Goal: Task Accomplishment & Management: Manage account settings

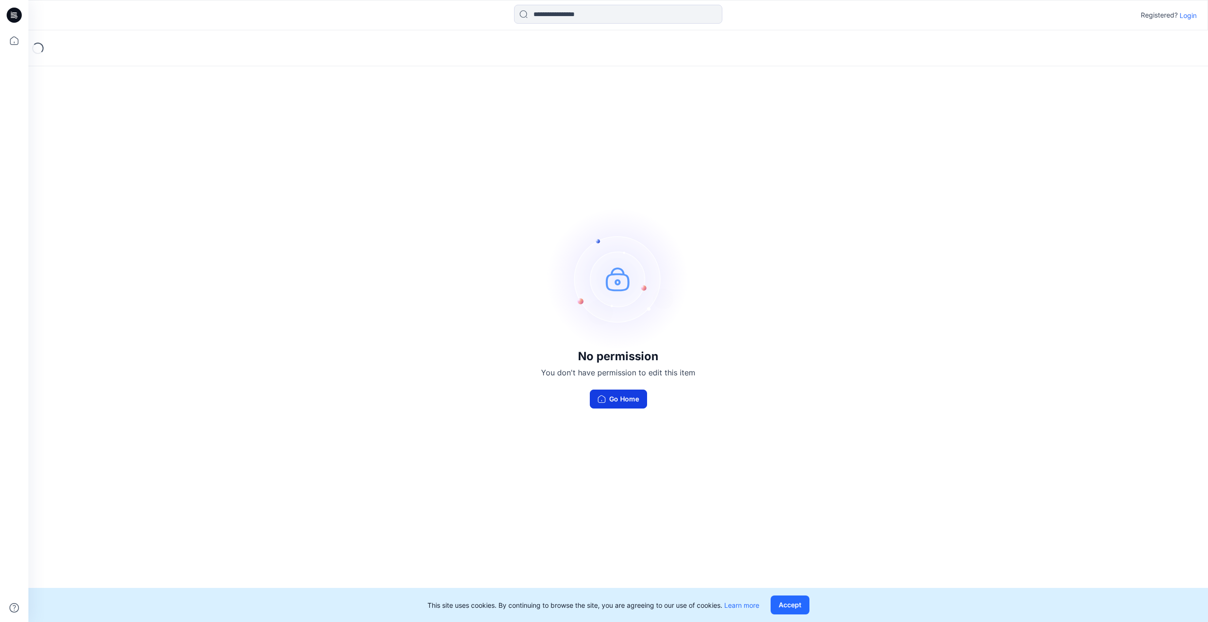
click at [627, 402] on button "Go Home" at bounding box center [618, 398] width 57 height 19
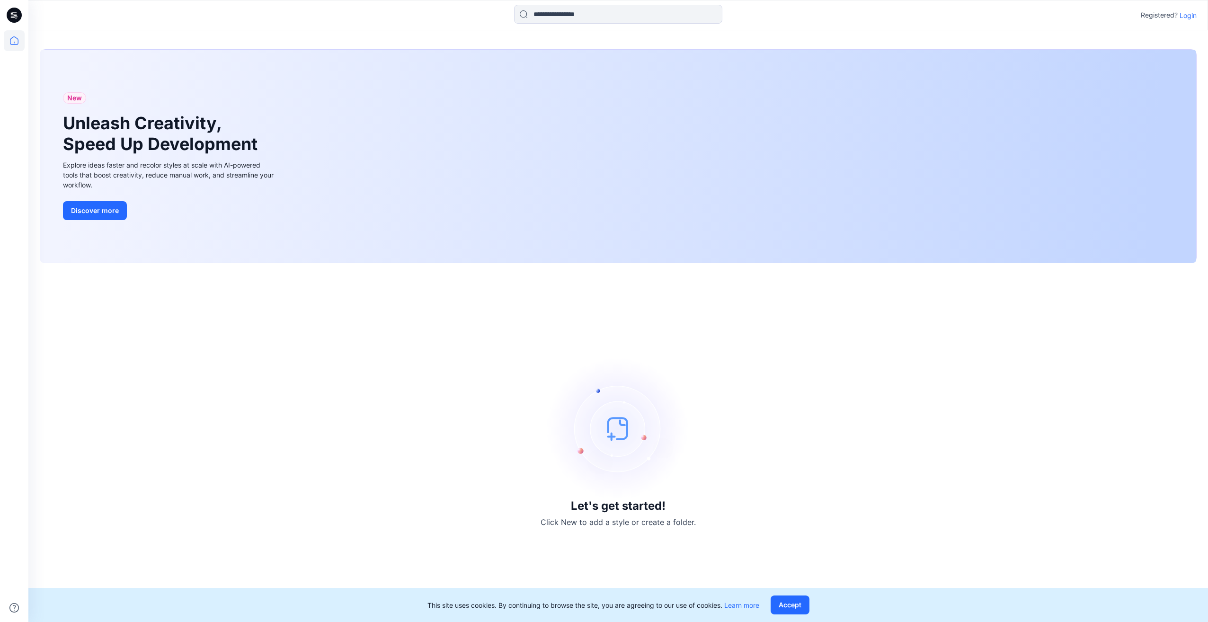
click at [1184, 18] on p "Login" at bounding box center [1187, 15] width 17 height 10
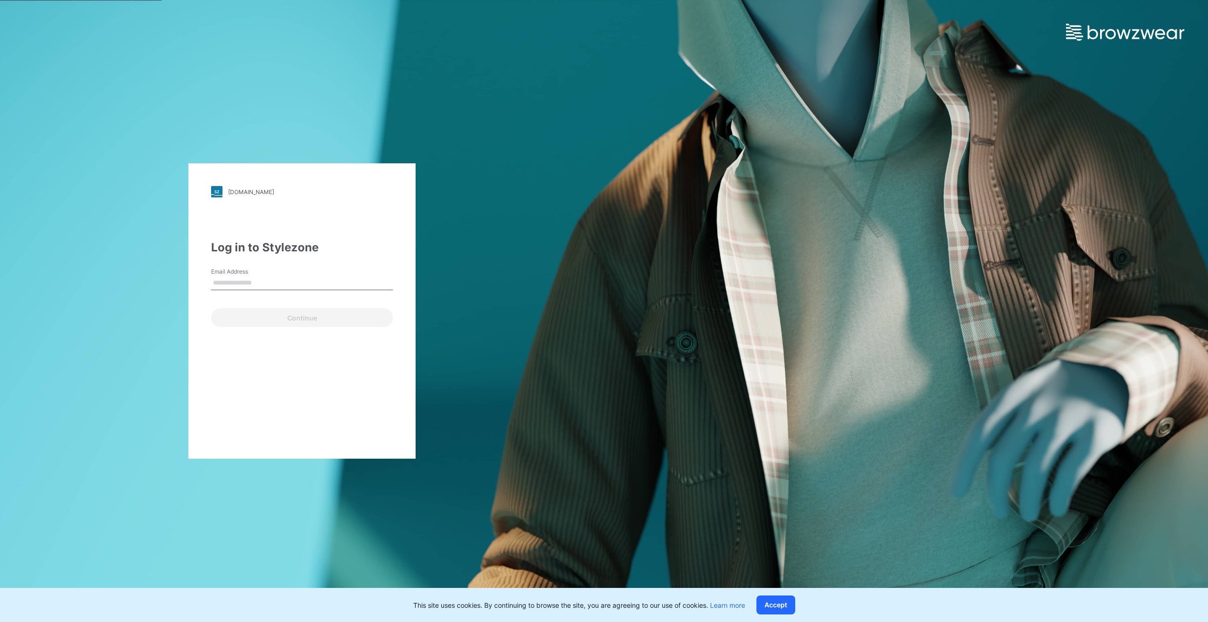
click at [282, 276] on input "Email Address" at bounding box center [302, 283] width 182 height 14
type input "**********"
drag, startPoint x: 260, startPoint y: 323, endPoint x: 271, endPoint y: 320, distance: 11.7
click at [260, 323] on button "Continue" at bounding box center [302, 317] width 182 height 19
click at [336, 323] on button "Continue" at bounding box center [302, 317] width 182 height 19
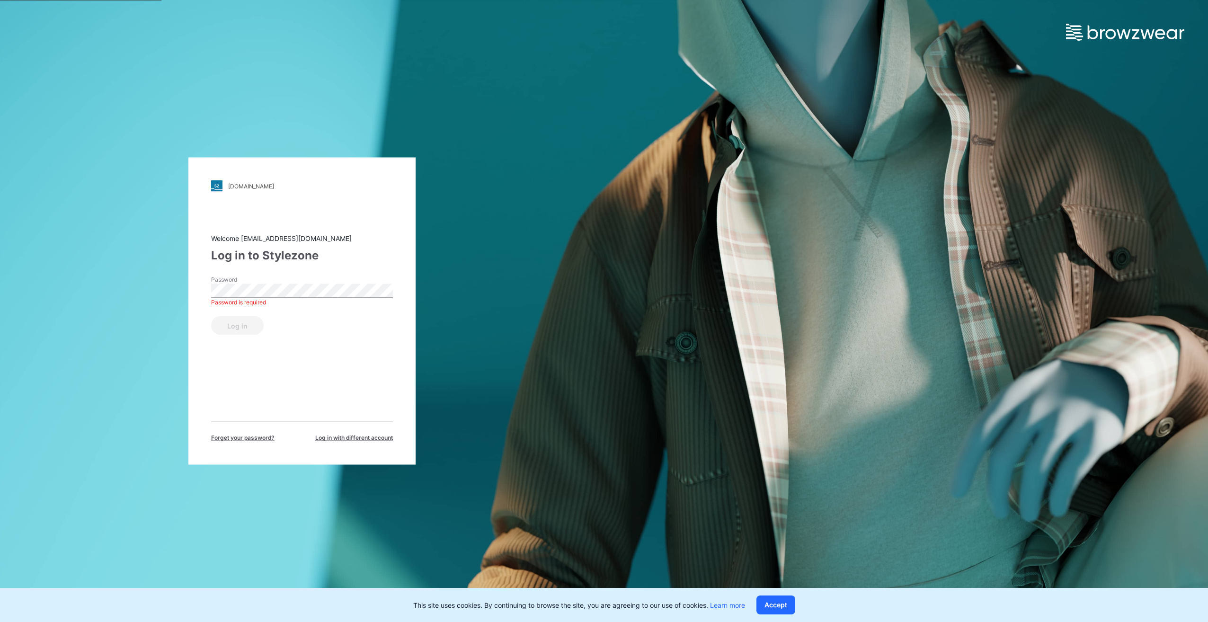
click at [242, 330] on div "Log in" at bounding box center [302, 323] width 182 height 23
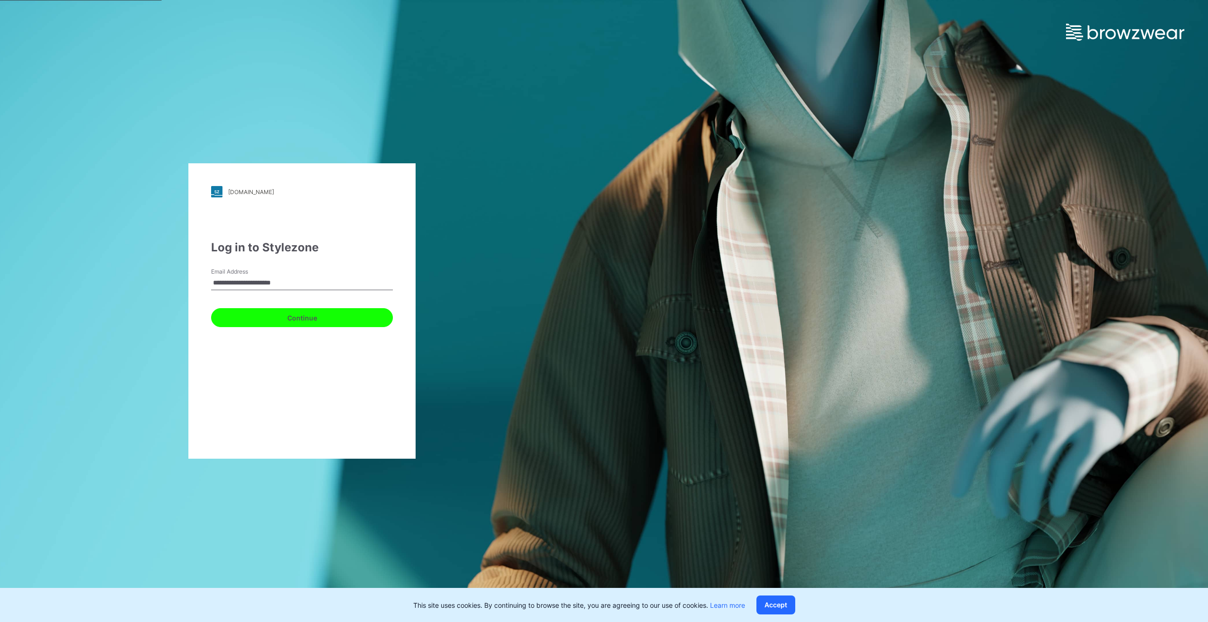
click at [317, 325] on button "Continue" at bounding box center [302, 317] width 182 height 19
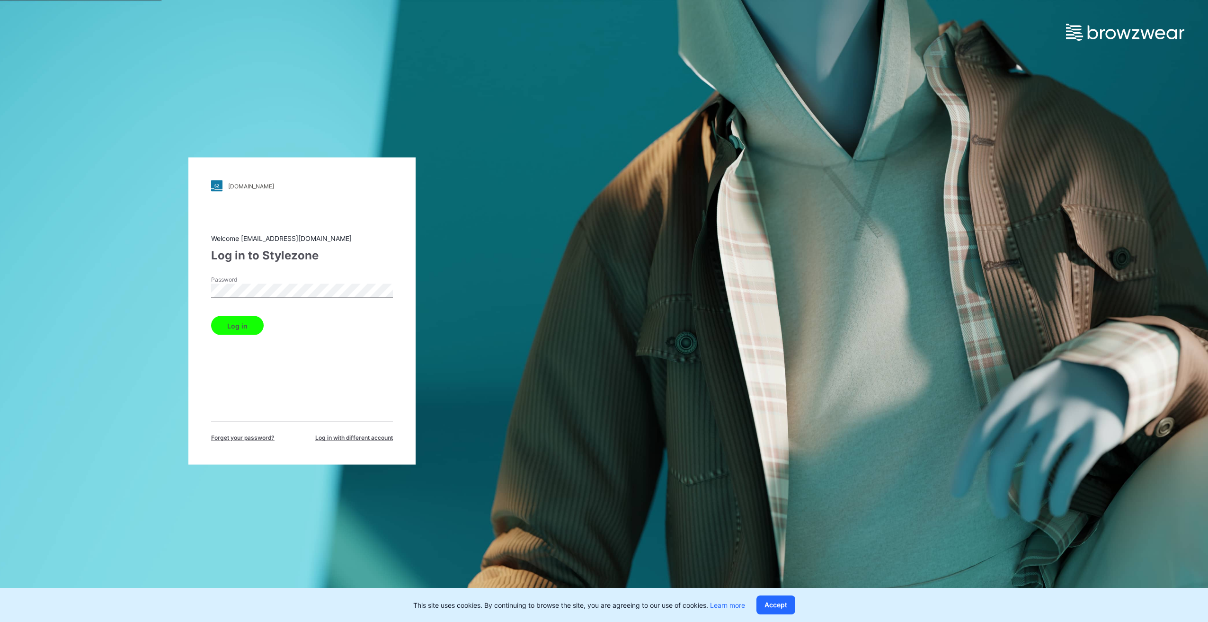
click at [211, 316] on button "Log in" at bounding box center [237, 325] width 53 height 19
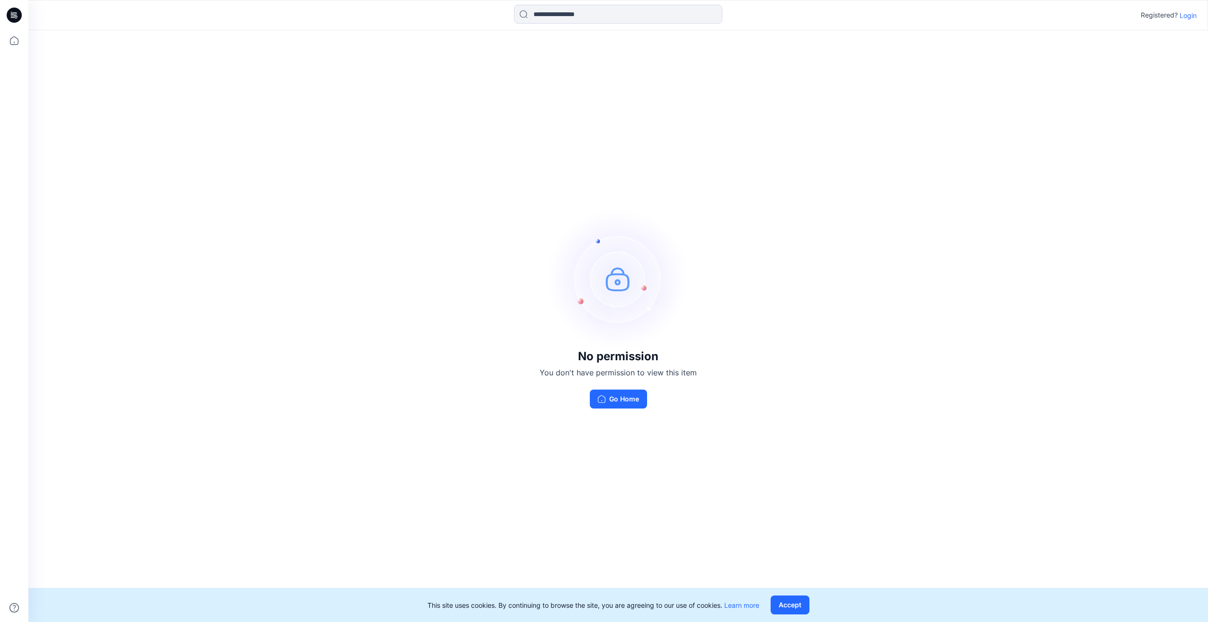
click at [822, 187] on div "No permission You don't have permission to view this item Go Home" at bounding box center [617, 308] width 1179 height 556
click at [15, 12] on icon at bounding box center [14, 15] width 15 height 15
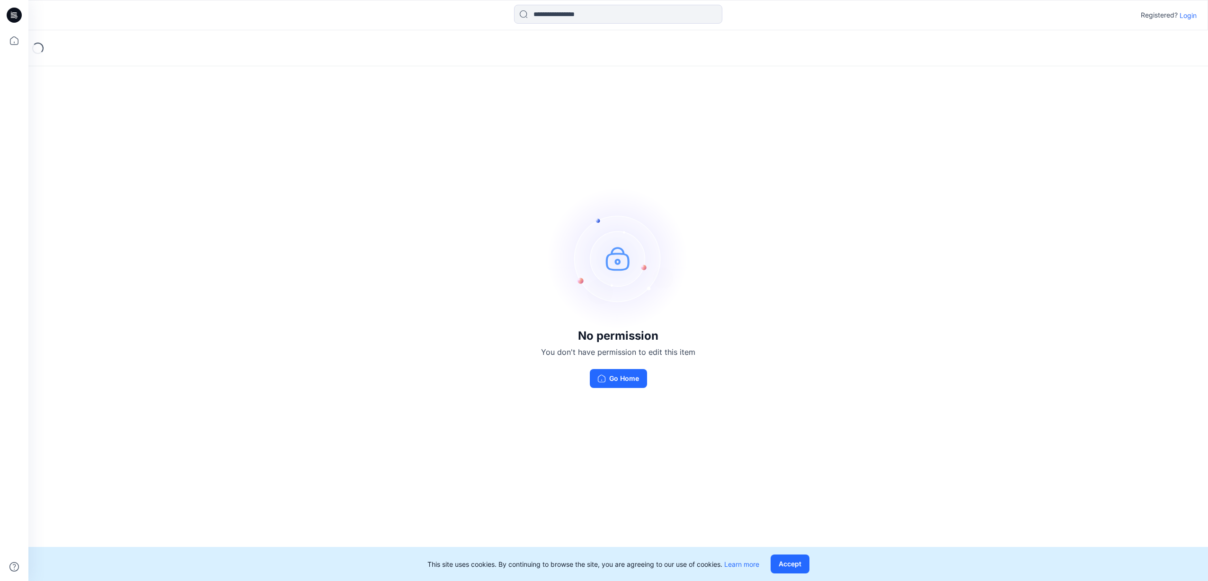
click at [1185, 13] on p "Login" at bounding box center [1187, 15] width 17 height 10
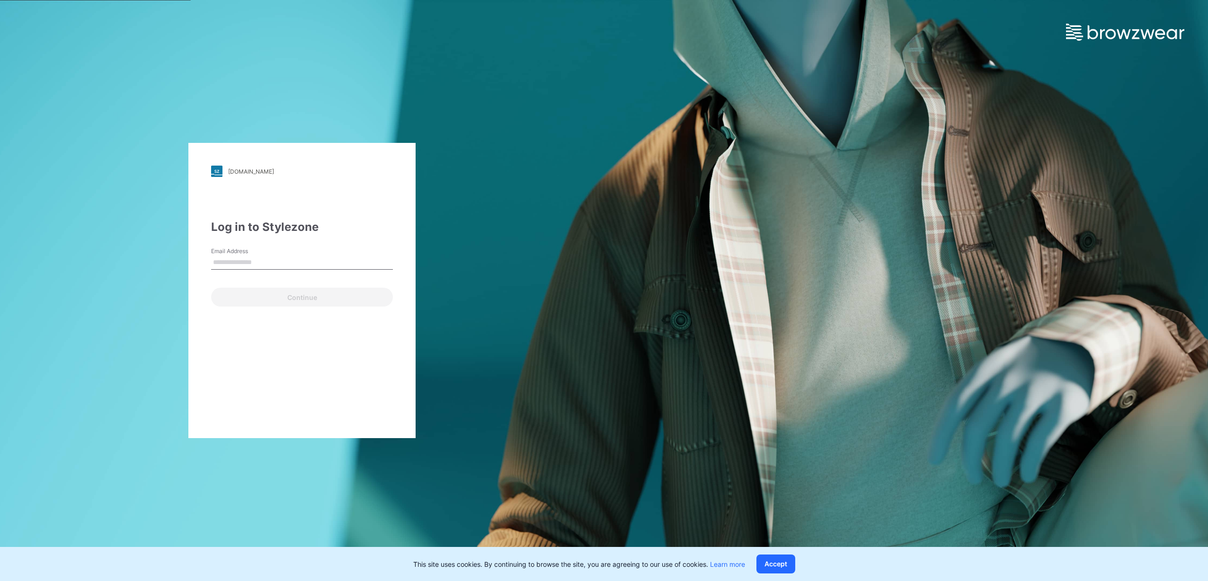
click at [222, 262] on input "Email Address" at bounding box center [302, 263] width 182 height 14
type input "**********"
click at [251, 297] on button "Continue" at bounding box center [302, 297] width 182 height 19
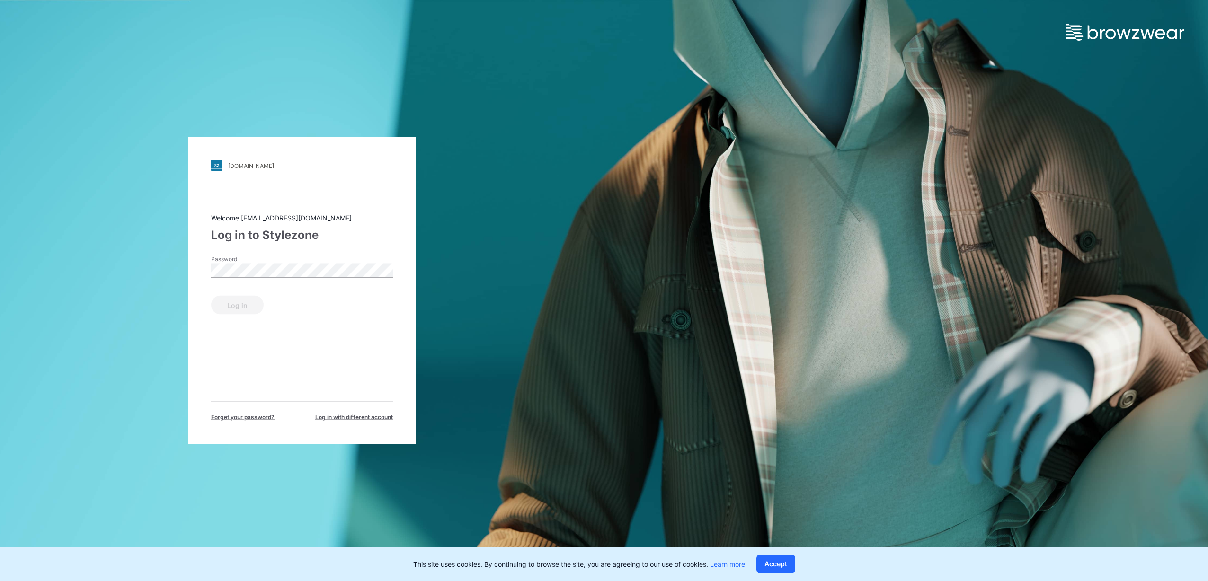
click at [251, 297] on div "Log in" at bounding box center [302, 303] width 182 height 23
